Goal: Transaction & Acquisition: Book appointment/travel/reservation

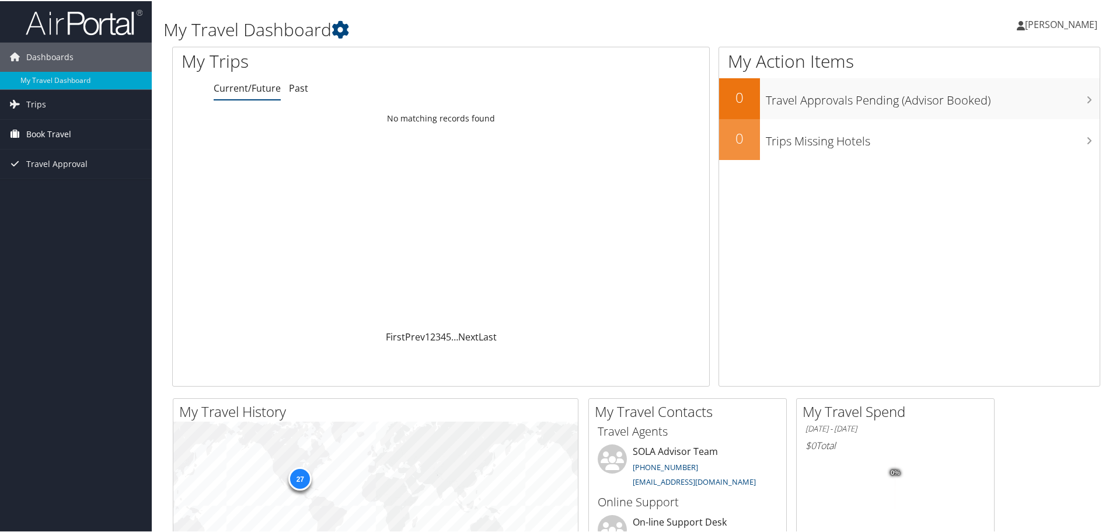
click at [46, 135] on span "Book Travel" at bounding box center [48, 133] width 45 height 29
click at [50, 173] on link "Book/Manage Online Trips" at bounding box center [76, 174] width 152 height 18
